Goal: Entertainment & Leisure: Consume media (video, audio)

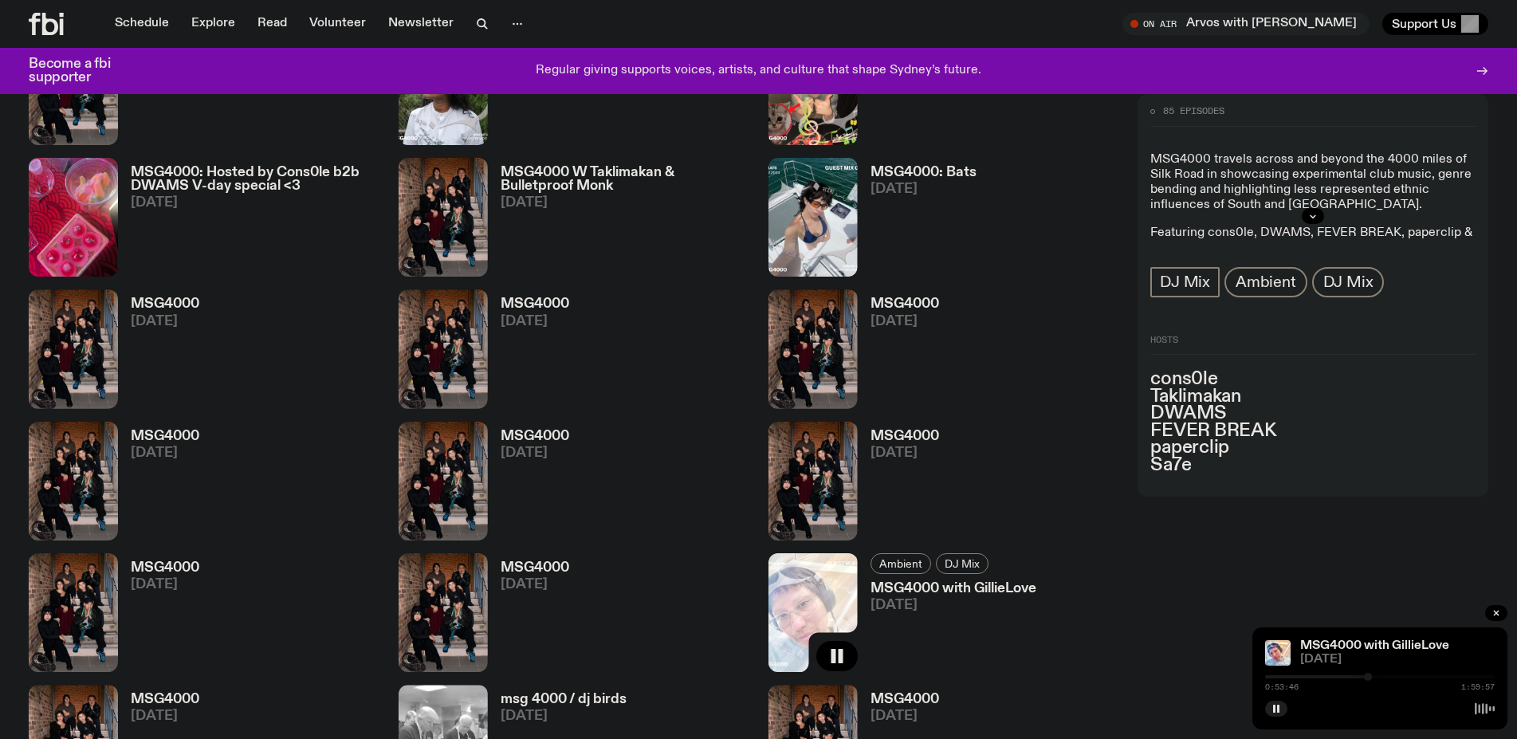
scroll to position [2143, 0]
click at [1374, 587] on div "85 episodes MSG4000 travels across and beyond the 4000 miles of Silk Road in sh…" at bounding box center [1312, 223] width 351 height 2587
click at [1407, 674] on div "1:40:47 1:59:57" at bounding box center [1380, 681] width 230 height 19
click at [449, 618] on img at bounding box center [443, 612] width 89 height 119
click at [461, 654] on icon "button" at bounding box center [467, 655] width 19 height 19
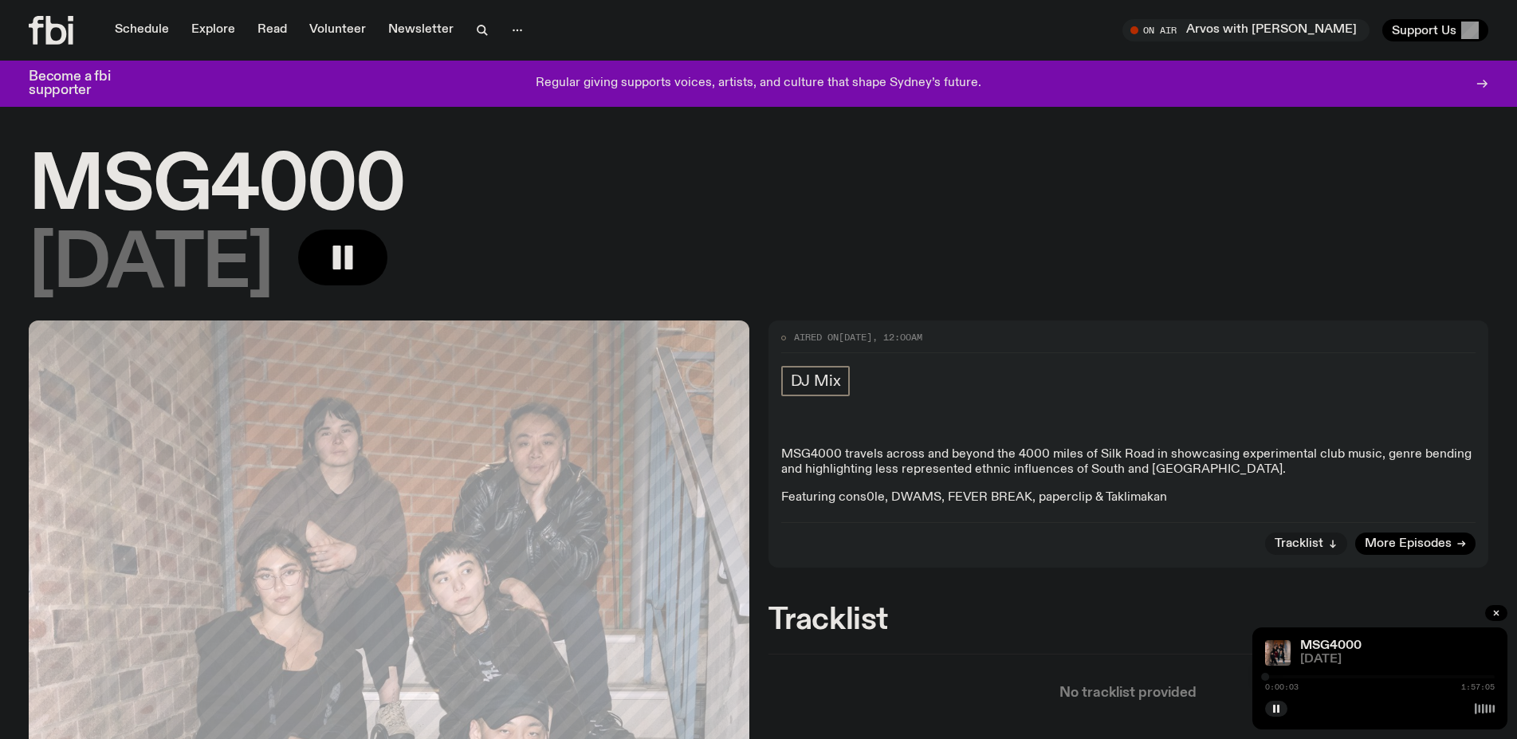
click at [1276, 685] on span "0:00:03" at bounding box center [1281, 687] width 33 height 8
click at [1288, 690] on span "0:00:04" at bounding box center [1281, 687] width 33 height 8
click at [1305, 675] on div "0:00:06 1:57:05" at bounding box center [1380, 681] width 230 height 19
click at [1298, 678] on div at bounding box center [1380, 676] width 230 height 3
click at [1404, 559] on div "Aired on [DATE] 12:00am DJ Mix MSG4000 travels across and beyond the 4000 miles…" at bounding box center [1128, 443] width 721 height 247
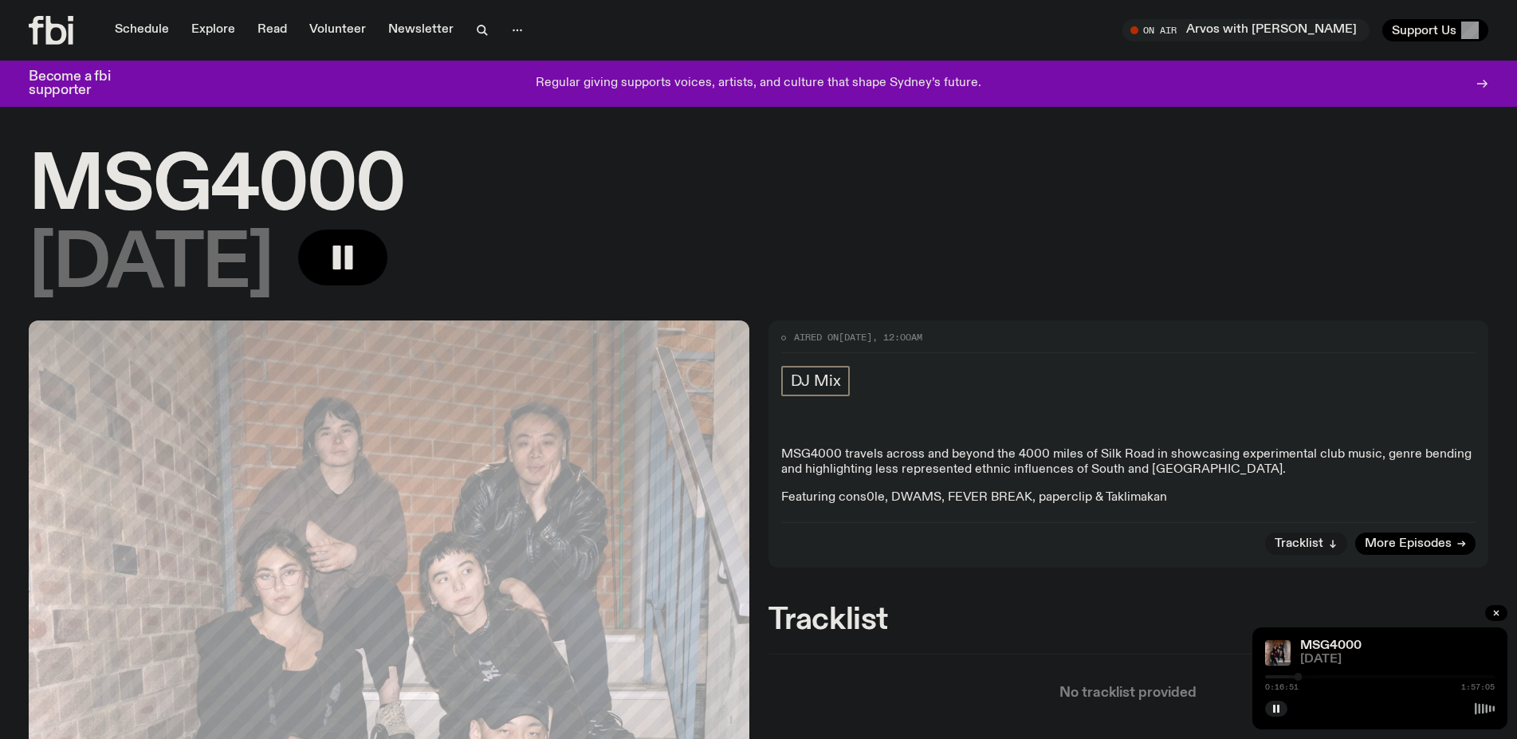
click at [1333, 685] on div "0:16:51 1:57:05" at bounding box center [1380, 687] width 230 height 8
click at [1337, 679] on div "0:16:51 1:57:05" at bounding box center [1380, 681] width 230 height 19
click at [1339, 672] on div "MSG4000 [DATE] 0:16:53 1:57:05" at bounding box center [1379, 678] width 255 height 102
click at [1339, 675] on div "0:16:54 1:57:05" at bounding box center [1380, 681] width 230 height 19
click at [1338, 678] on div at bounding box center [1380, 676] width 230 height 3
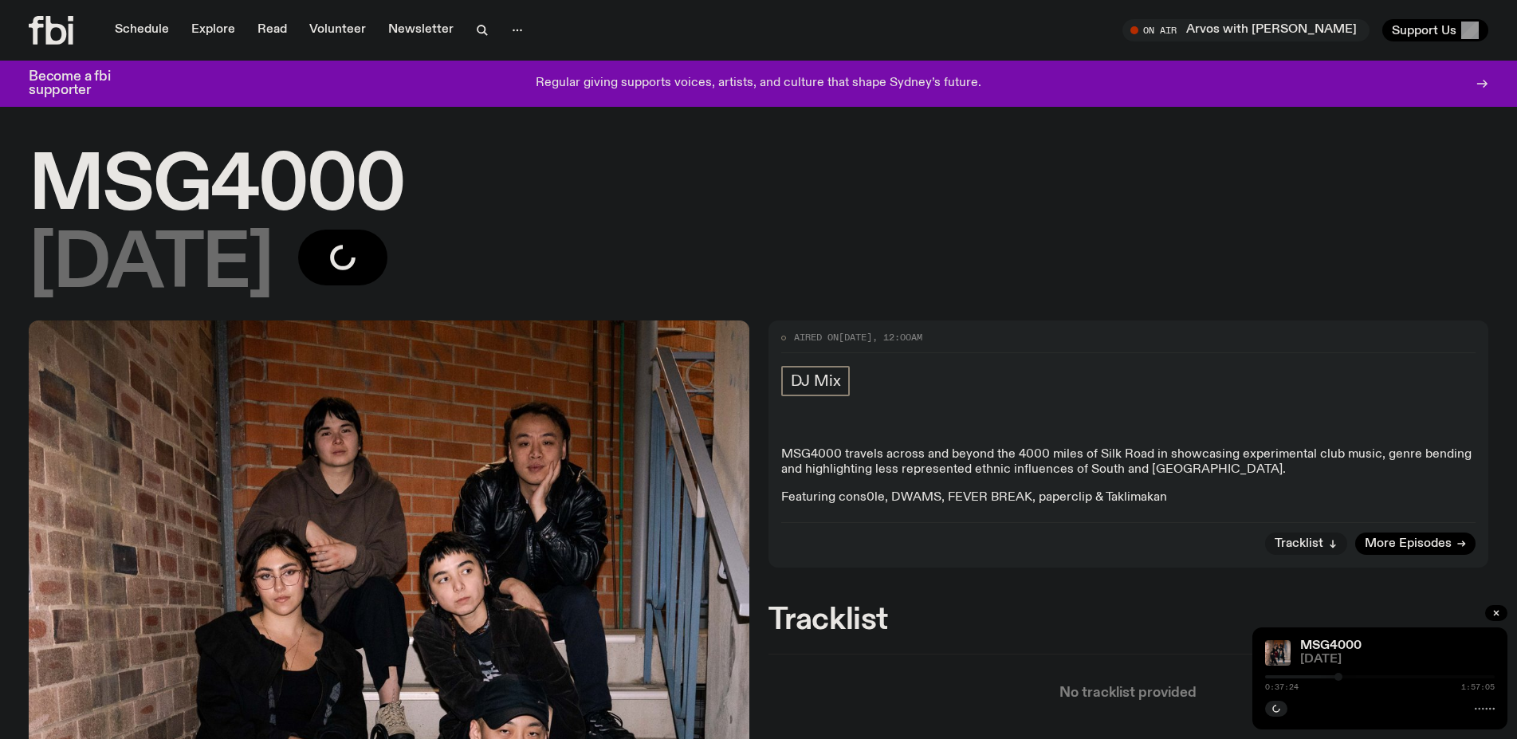
click at [1337, 678] on div at bounding box center [1338, 677] width 8 height 8
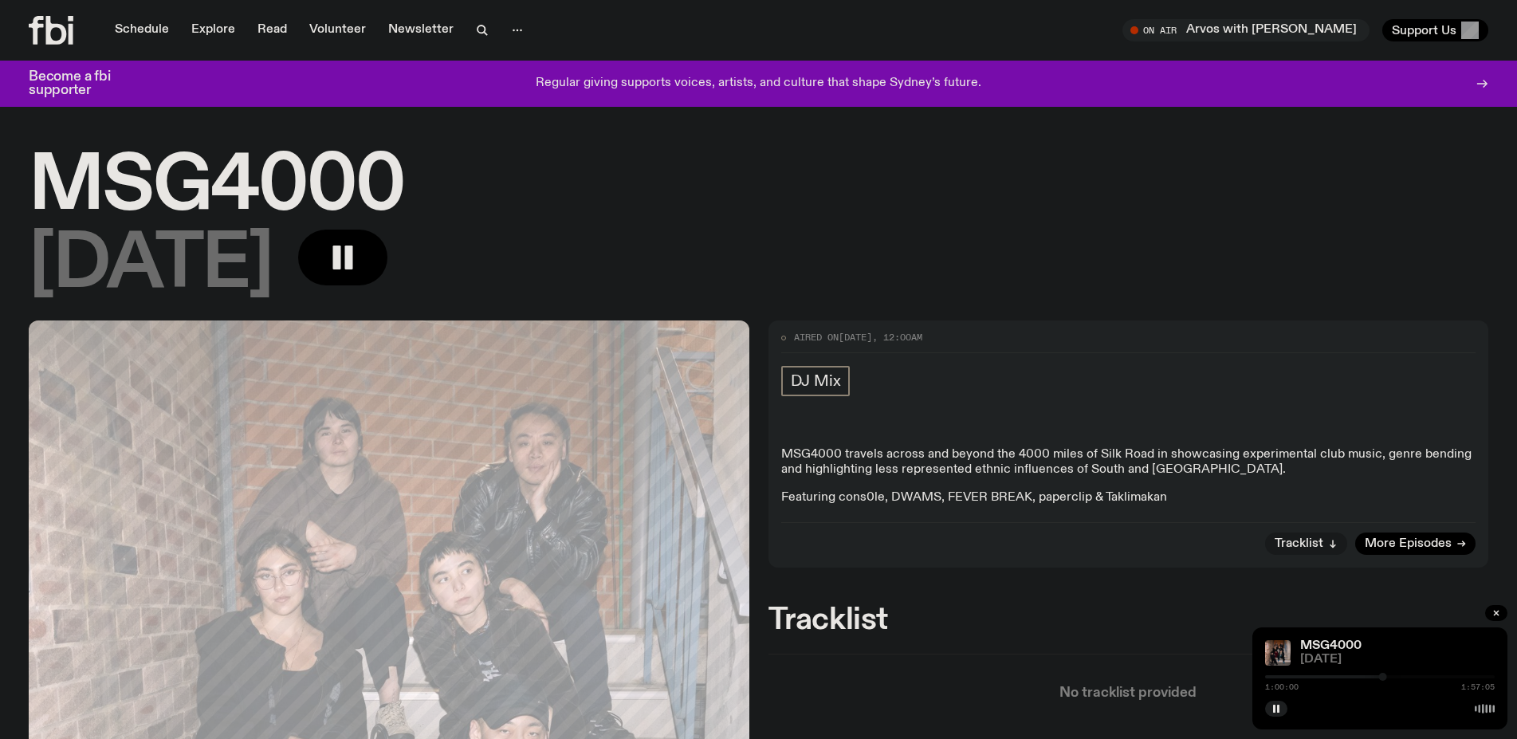
click at [1374, 678] on div at bounding box center [1268, 676] width 230 height 3
click at [1362, 679] on div "0:55:42 1:57:05" at bounding box center [1380, 681] width 230 height 19
click at [1369, 678] on div at bounding box center [1380, 676] width 230 height 3
click at [1371, 681] on div "0:55:44 1:57:05" at bounding box center [1380, 681] width 230 height 19
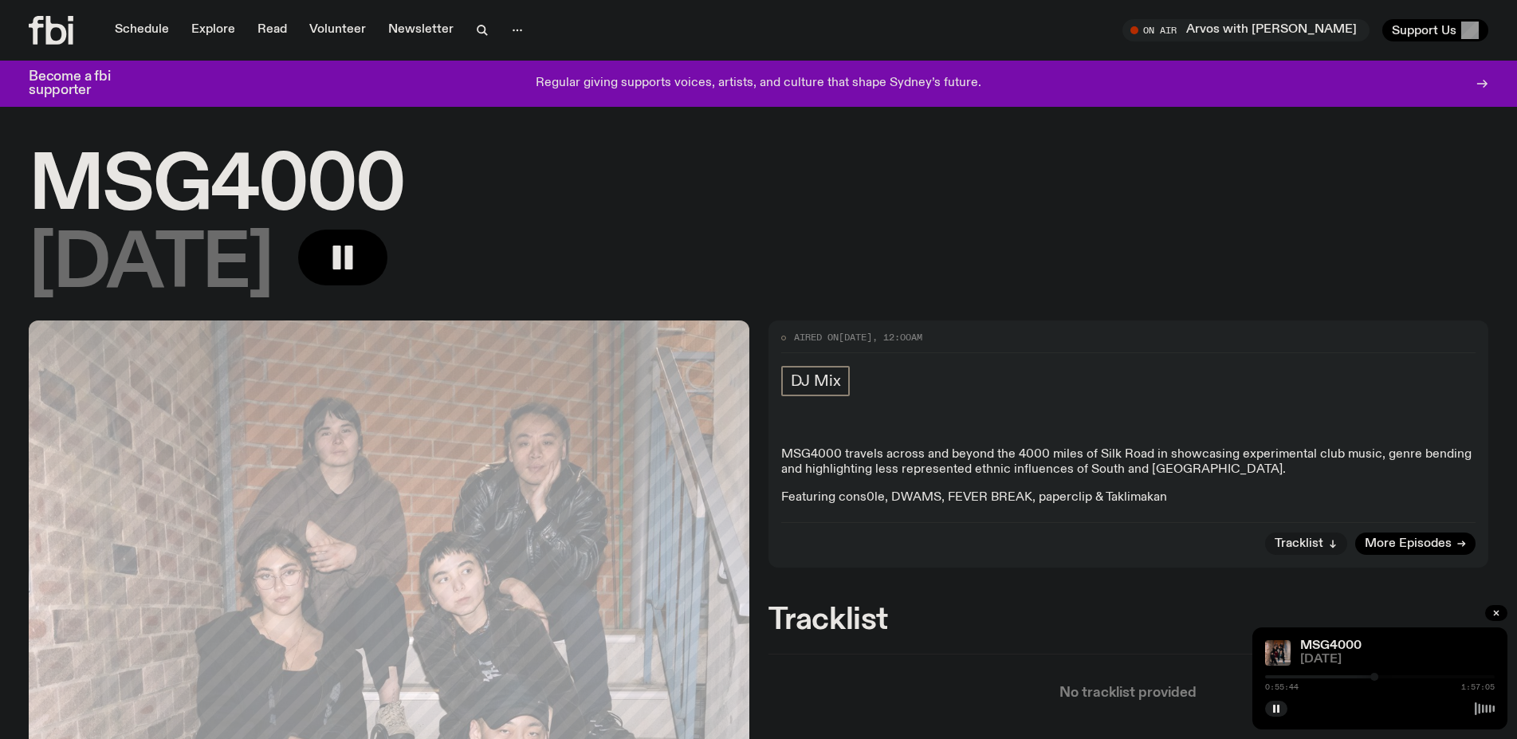
click at [1371, 678] on div at bounding box center [1374, 677] width 8 height 8
click at [1427, 632] on div "MSG4000 07.12.24 1:12:35 1:57:05" at bounding box center [1379, 678] width 255 height 102
